Goal: Information Seeking & Learning: Learn about a topic

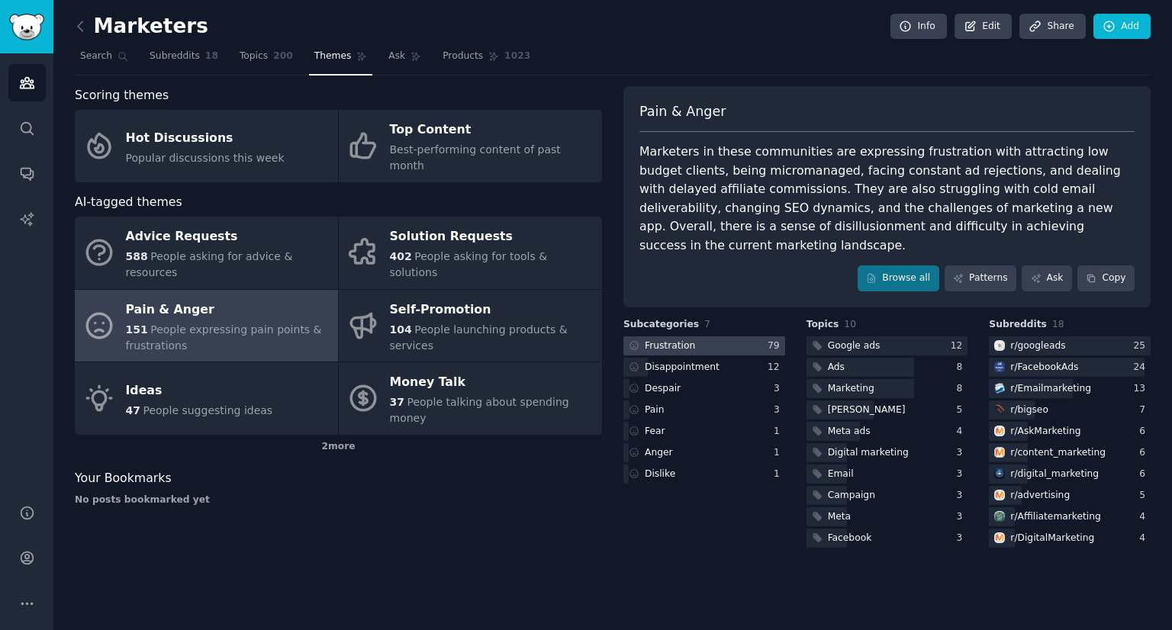
click at [730, 337] on div at bounding box center [705, 346] width 162 height 19
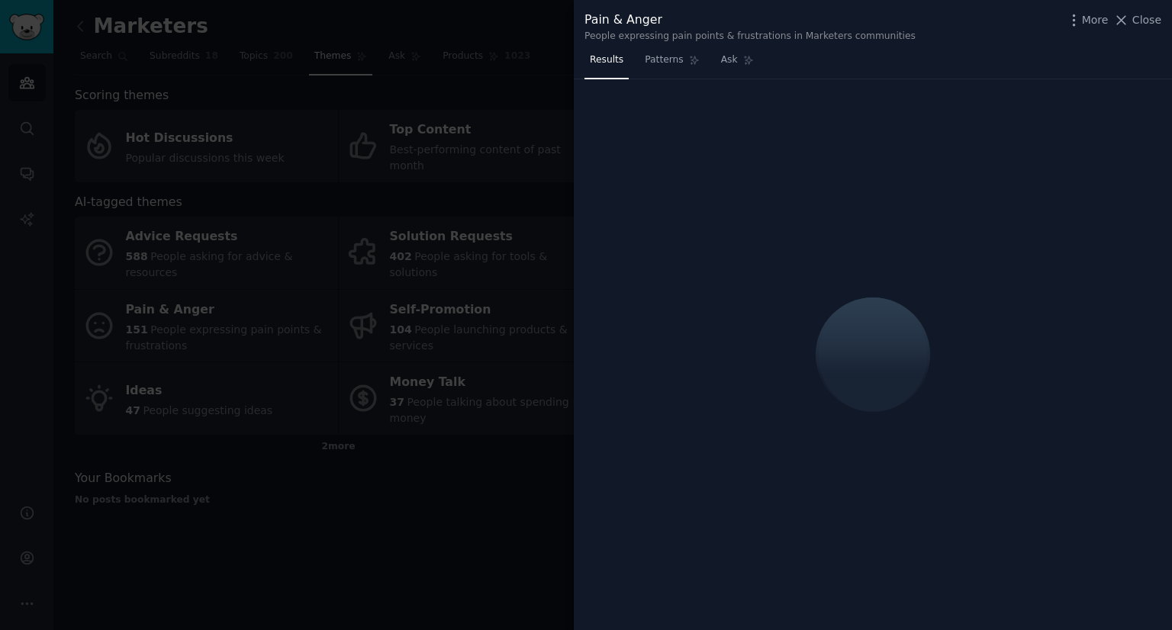
click at [494, 456] on div at bounding box center [586, 315] width 1172 height 630
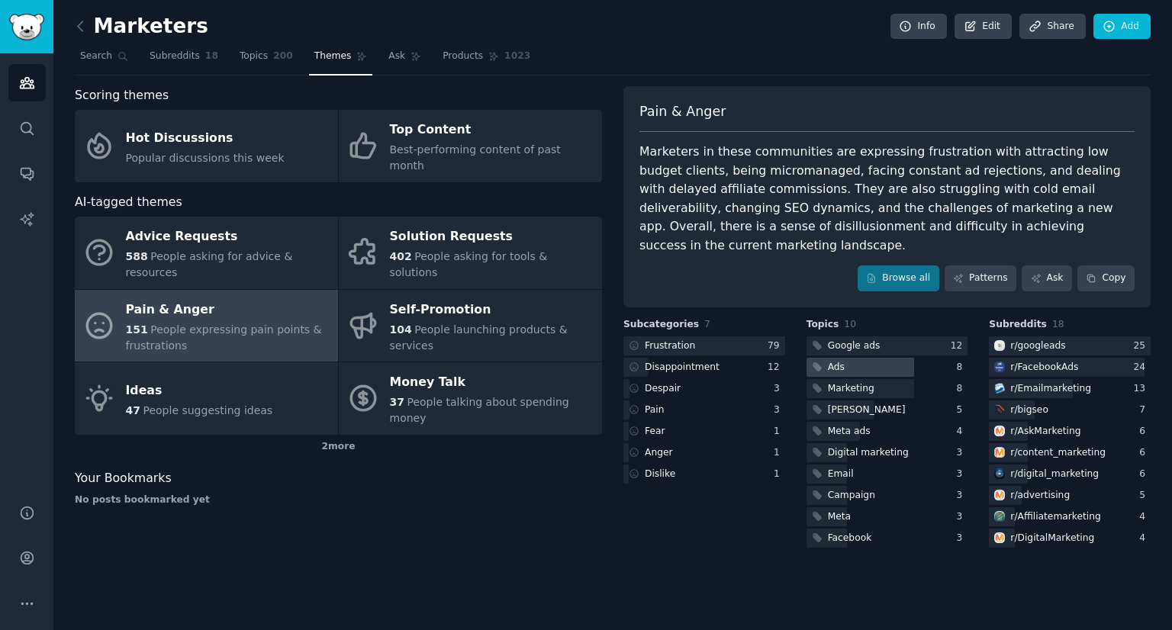
click at [885, 358] on div at bounding box center [861, 367] width 108 height 19
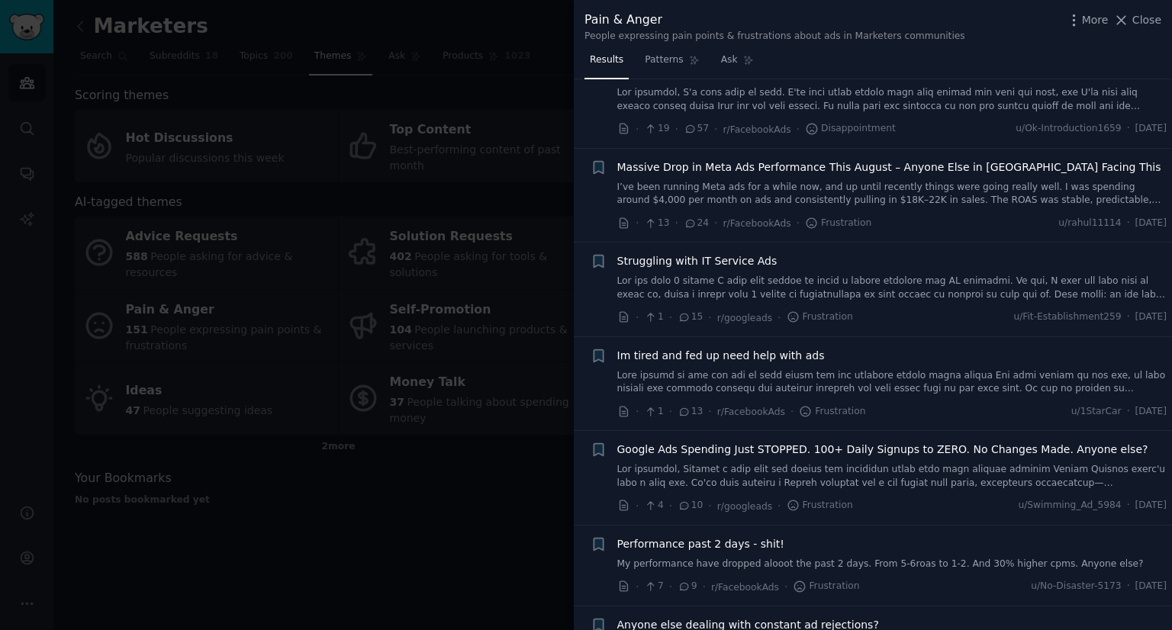
click at [843, 285] on link at bounding box center [892, 288] width 550 height 27
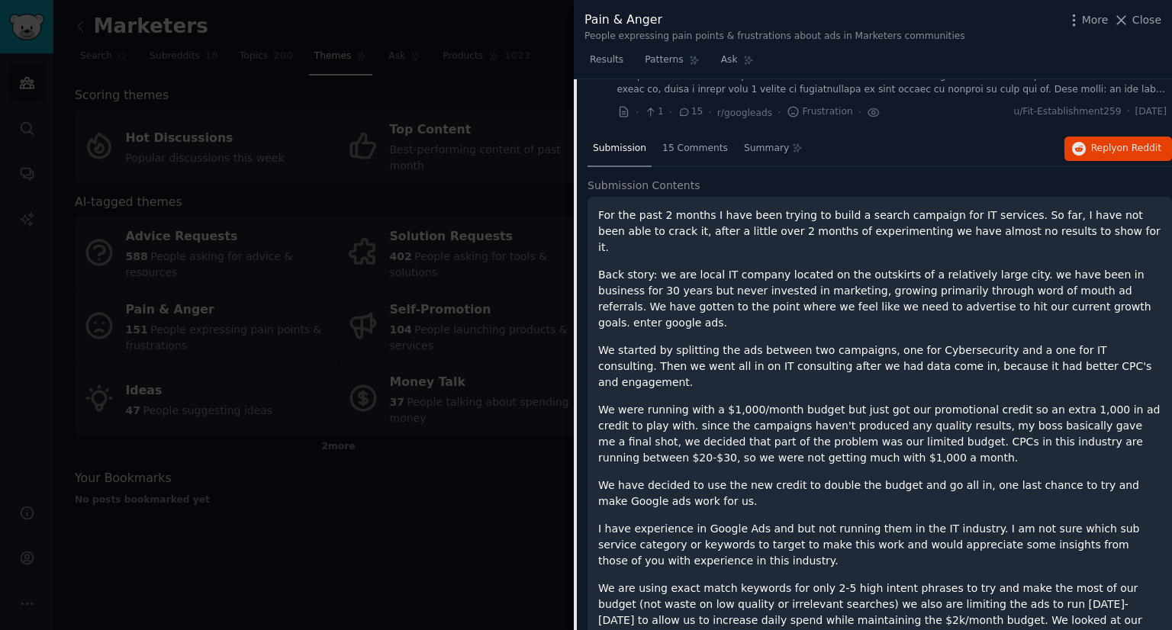
scroll to position [253, 0]
click at [1117, 141] on button "Reply on Reddit" at bounding box center [1119, 150] width 108 height 24
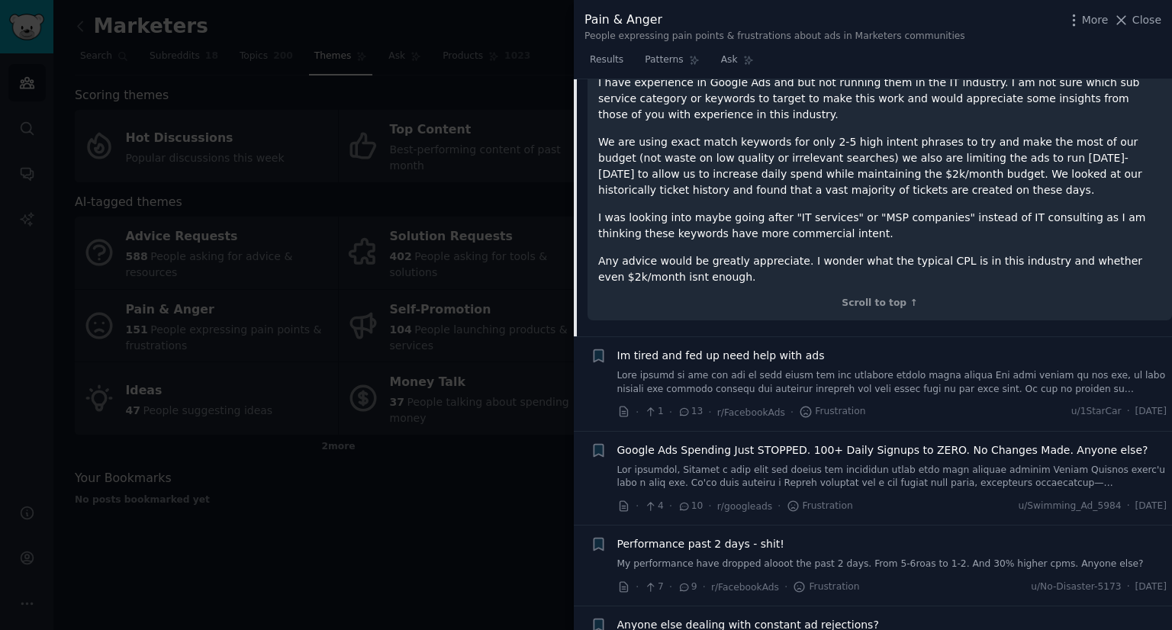
scroll to position [702, 0]
click at [803, 347] on div "Im tired and fed up need help with ads" at bounding box center [892, 371] width 550 height 48
click at [797, 368] on link at bounding box center [892, 381] width 550 height 27
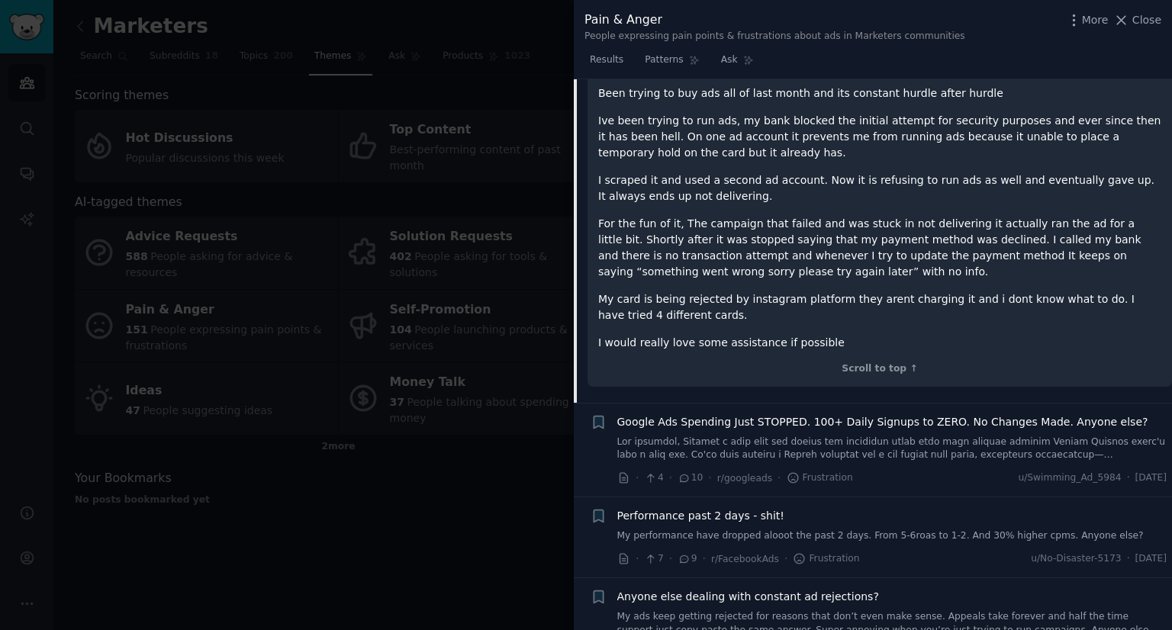
scroll to position [306, 0]
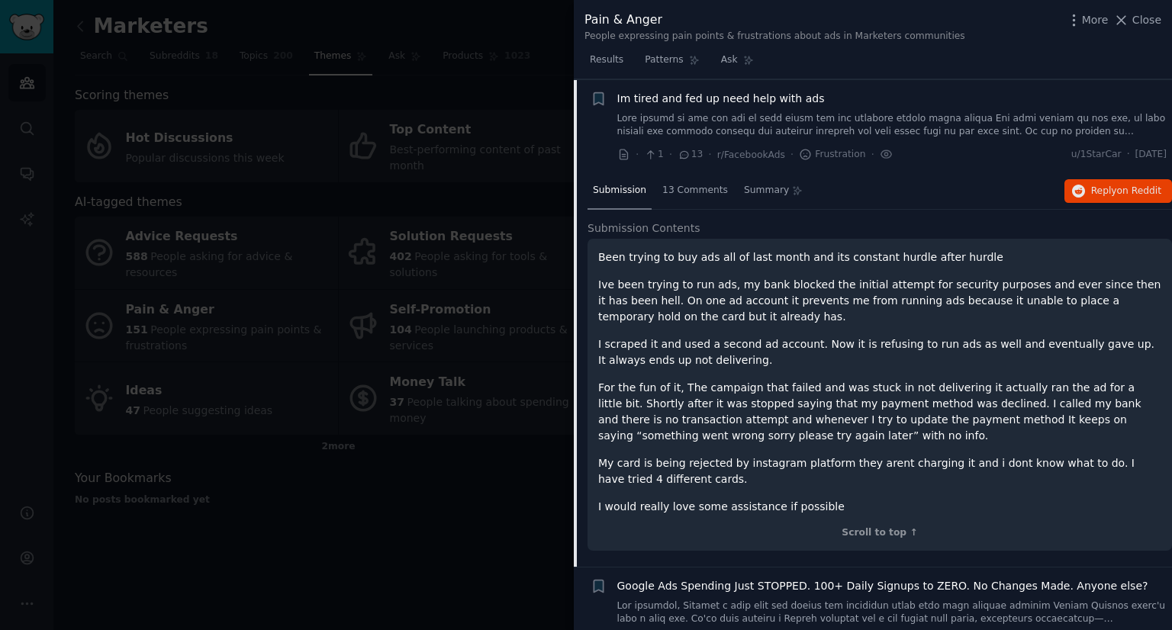
click at [914, 260] on p "Been trying to buy ads all of last month and its constant hurdle after hurdle" at bounding box center [879, 258] width 563 height 16
click at [760, 98] on span "Im tired and fed up need help with ads" at bounding box center [721, 99] width 208 height 16
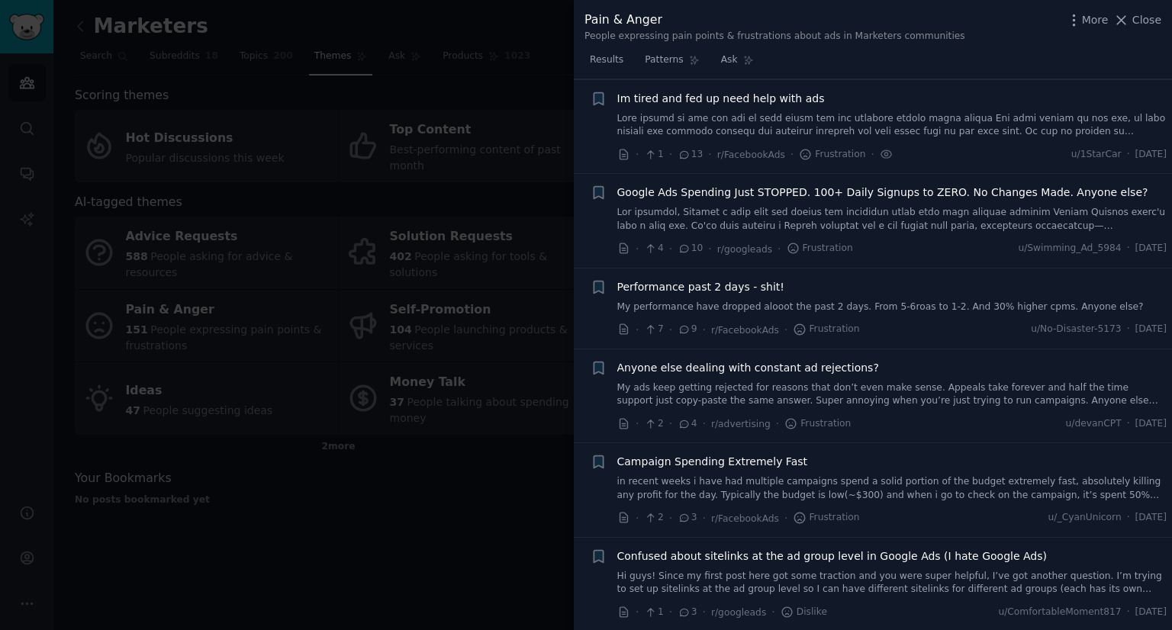
click at [830, 385] on link "My ads keep getting rejected for reasons that don’t even make sense. Appeals ta…" at bounding box center [892, 395] width 550 height 27
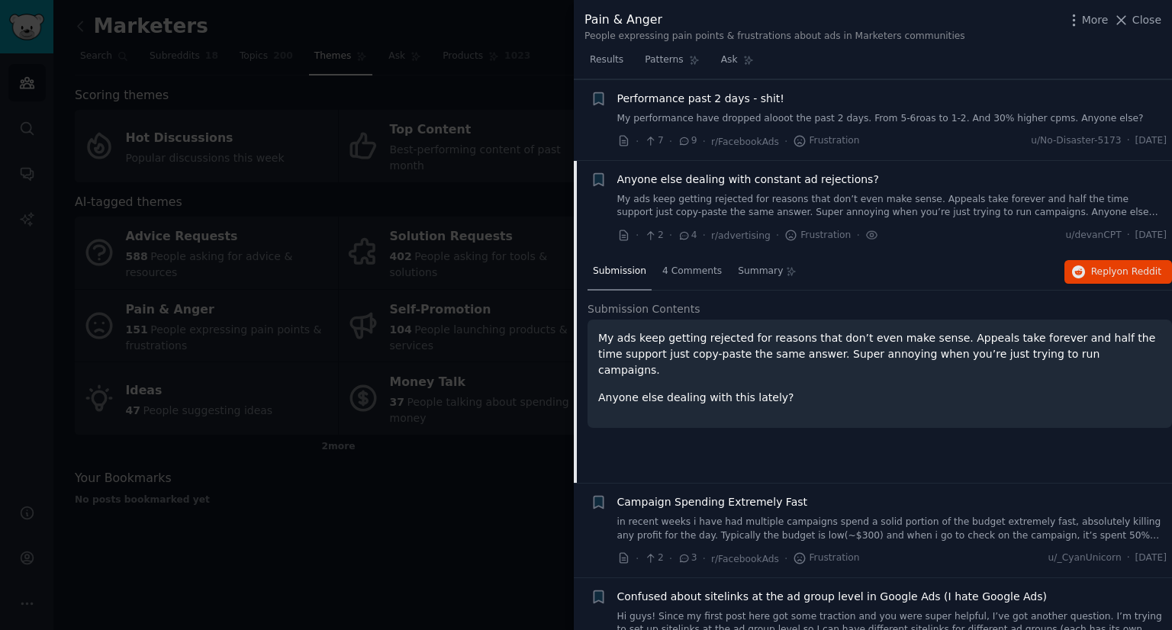
scroll to position [575, 0]
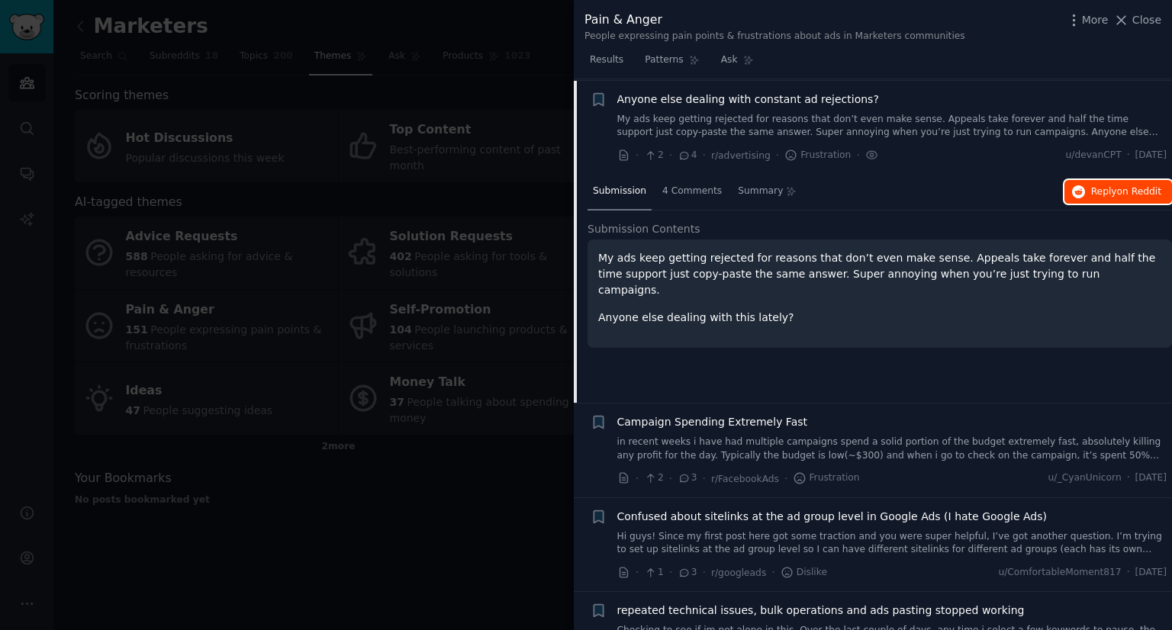
click at [1111, 197] on button "Reply on Reddit" at bounding box center [1119, 192] width 108 height 24
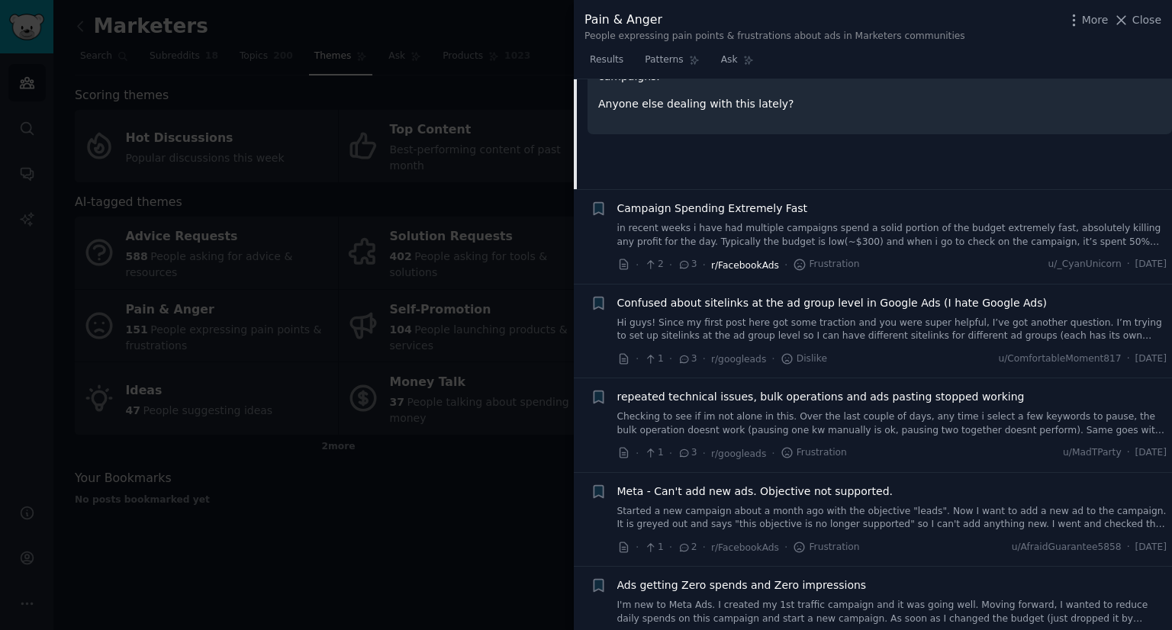
scroll to position [800, 0]
